Goal: Transaction & Acquisition: Obtain resource

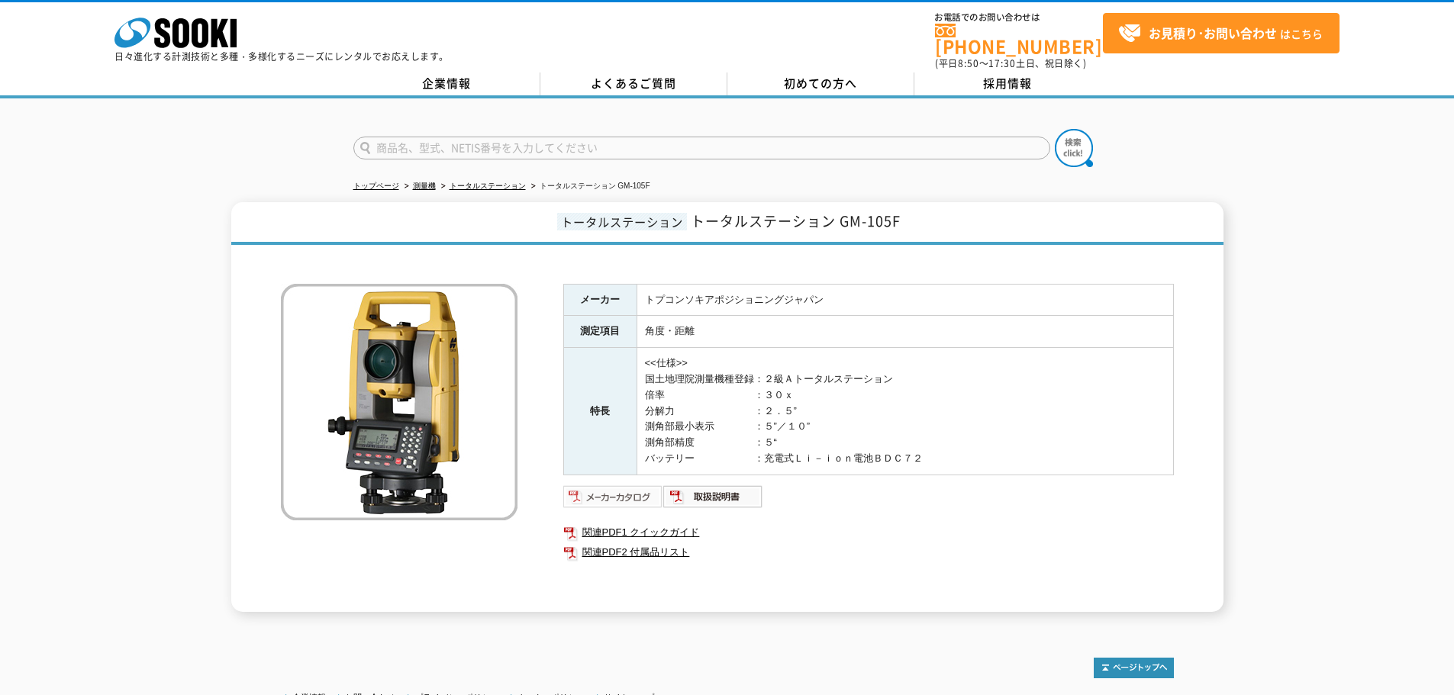
click at [634, 486] on img at bounding box center [613, 497] width 100 height 24
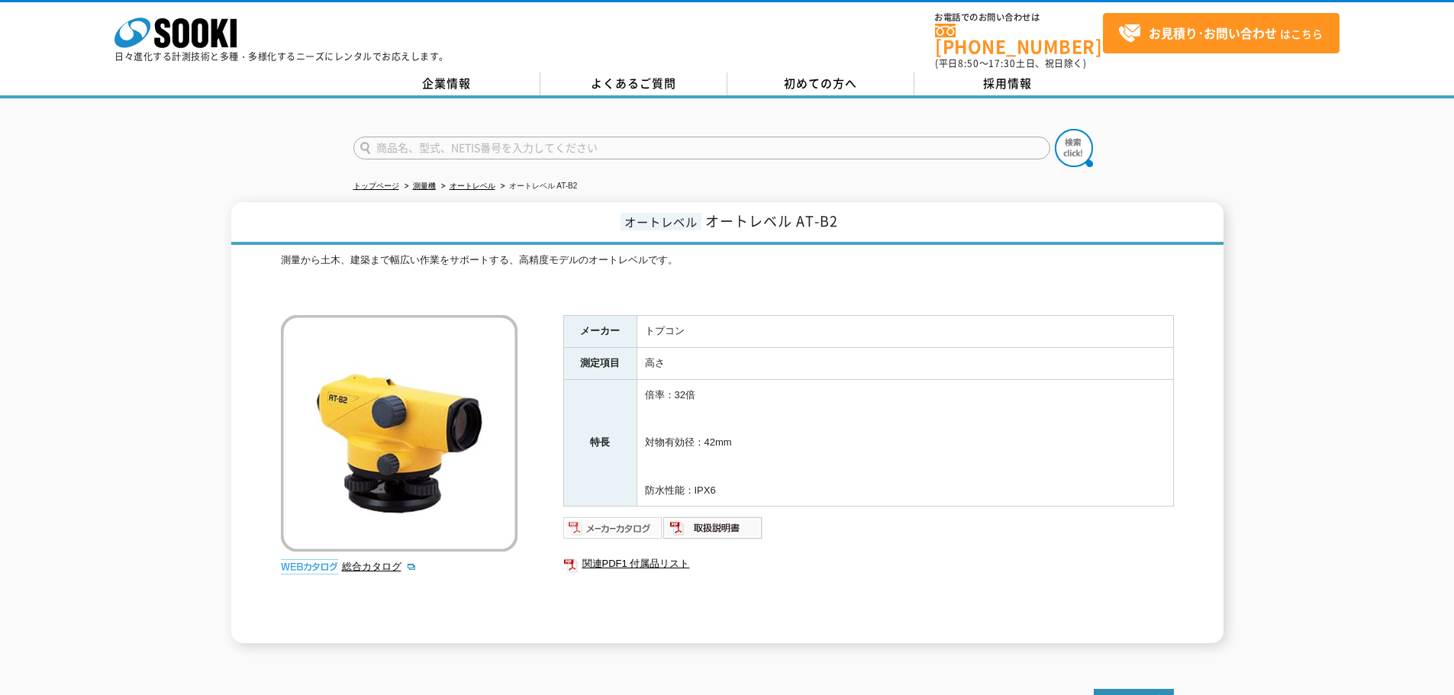
click at [644, 516] on img at bounding box center [613, 528] width 100 height 24
click at [873, 595] on div "メーカー トプコン 測定項目 高さ 特長 倍率：32倍 対物有効径：42mm 防水性能：IPX6 関連PDF1 付属品リスト" at bounding box center [868, 479] width 611 height 328
drag, startPoint x: 870, startPoint y: 582, endPoint x: 870, endPoint y: 568, distance: 14.5
click at [870, 582] on div "メーカー トプコン 測定項目 高さ 特長 倍率：32倍 対物有効径：42mm 防水性能：IPX6 関連PDF1 付属品リスト" at bounding box center [868, 479] width 611 height 328
